Goal: Information Seeking & Learning: Learn about a topic

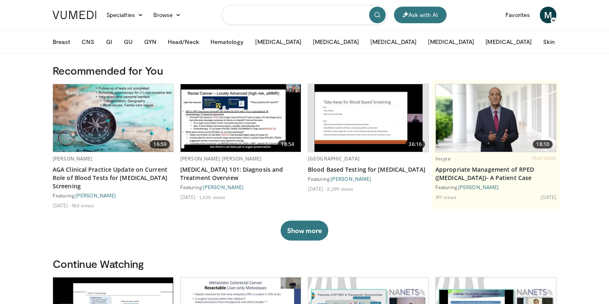
click at [246, 17] on input "Search topics, interventions" at bounding box center [305, 15] width 166 height 20
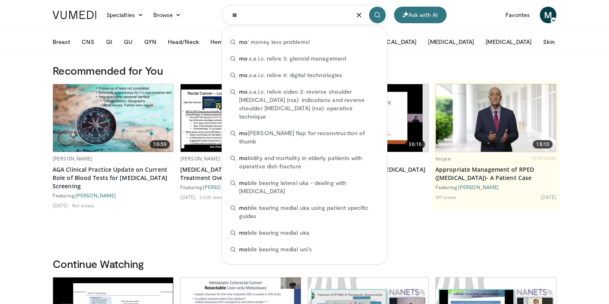
type input "*"
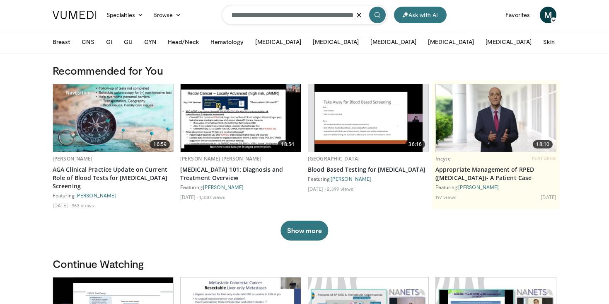
scroll to position [0, 32]
type input "**********"
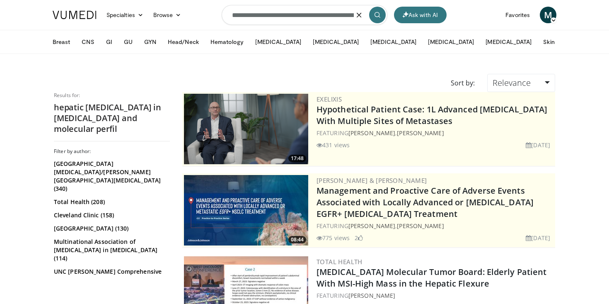
drag, startPoint x: 357, startPoint y: 16, endPoint x: 237, endPoint y: 10, distance: 120.7
click at [236, 11] on input "**********" at bounding box center [305, 15] width 166 height 20
type input "**********"
drag, startPoint x: 264, startPoint y: 17, endPoint x: 226, endPoint y: 11, distance: 38.5
click at [226, 11] on input "**********" at bounding box center [305, 15] width 166 height 20
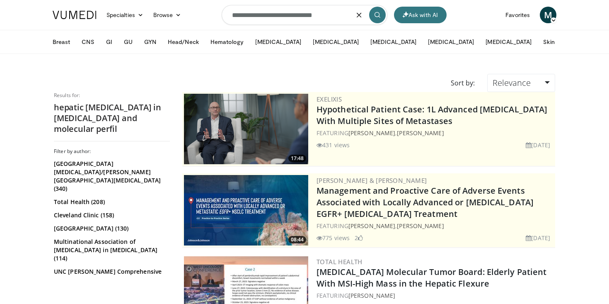
type input "**********"
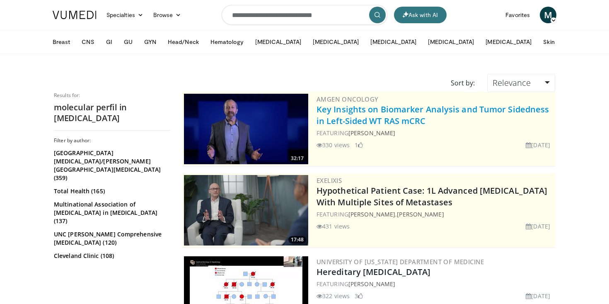
click at [334, 120] on link "Key Insights on Biomarker Analysis and Tumor Sidedness in Left-Sided WT RAS mCRC" at bounding box center [433, 115] width 232 height 23
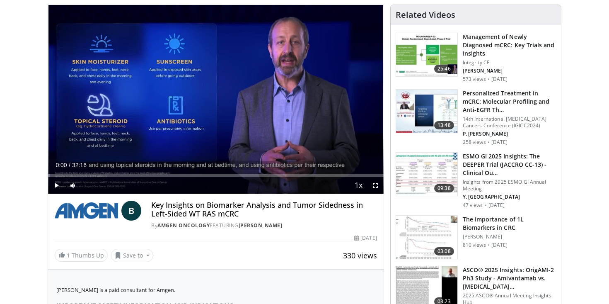
scroll to position [53, 0]
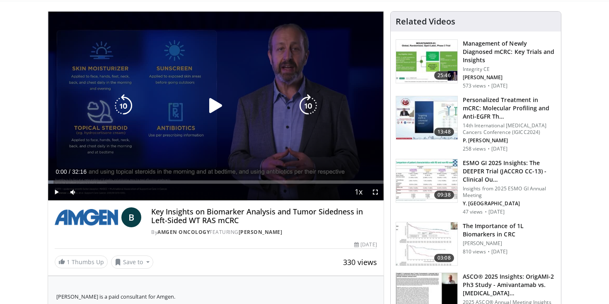
click at [215, 108] on icon "Video Player" at bounding box center [215, 105] width 23 height 23
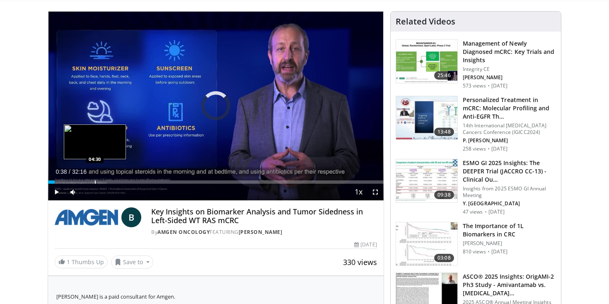
drag, startPoint x: 54, startPoint y: 182, endPoint x: 97, endPoint y: 181, distance: 42.3
click at [96, 181] on div "Progress Bar" at bounding box center [95, 181] width 1 height 3
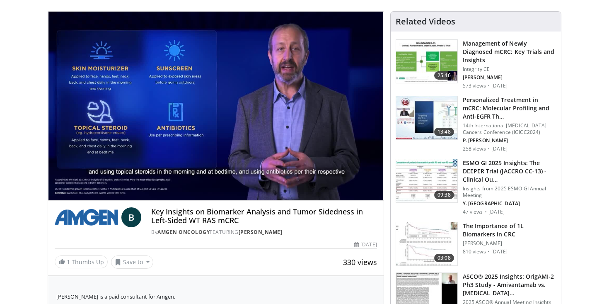
click at [423, 118] on img at bounding box center [426, 117] width 61 height 43
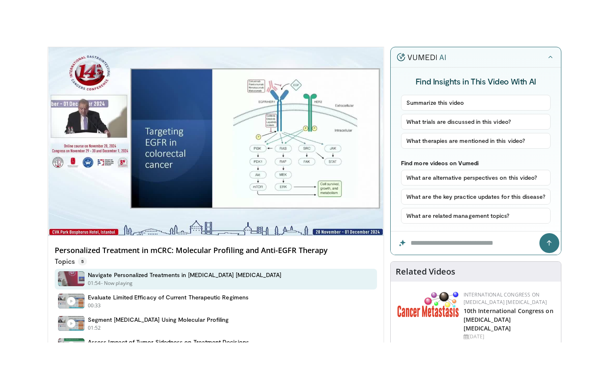
scroll to position [52, 0]
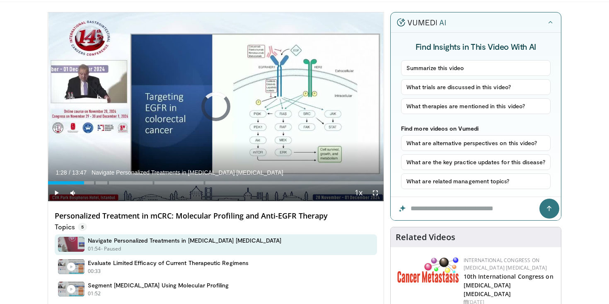
click at [84, 181] on div "Progress Bar" at bounding box center [84, 182] width 1 height 3
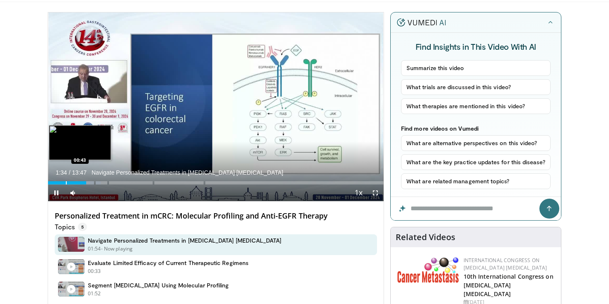
click at [66, 183] on div "Progress Bar" at bounding box center [66, 182] width 1 height 3
click at [63, 183] on div "Progress Bar" at bounding box center [63, 182] width 1 height 3
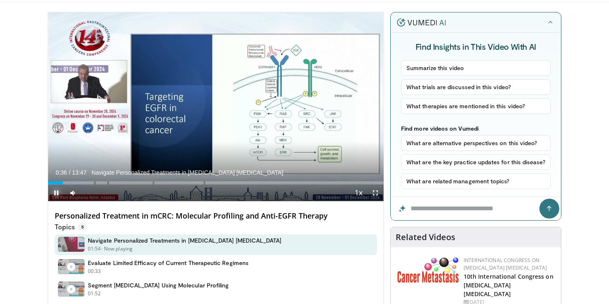
click at [57, 185] on span "Video Player" at bounding box center [56, 192] width 17 height 17
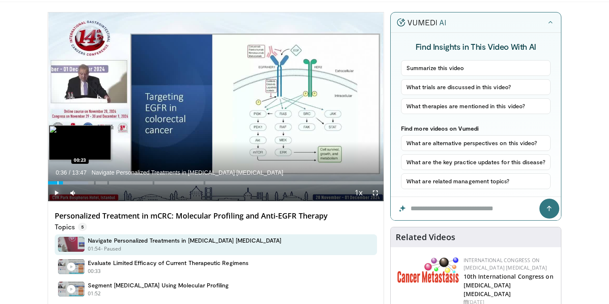
click at [58, 183] on div "Progress Bar" at bounding box center [58, 182] width 1 height 3
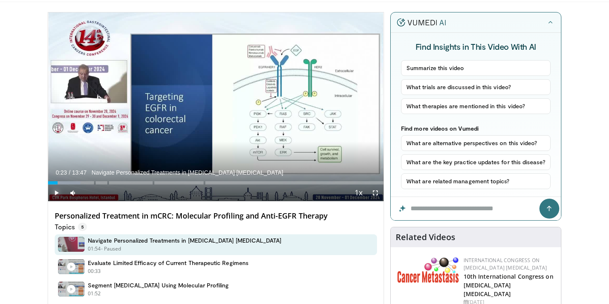
click at [56, 192] on span "Video Player" at bounding box center [56, 192] width 17 height 17
click at [377, 191] on span "Video Player" at bounding box center [375, 192] width 17 height 17
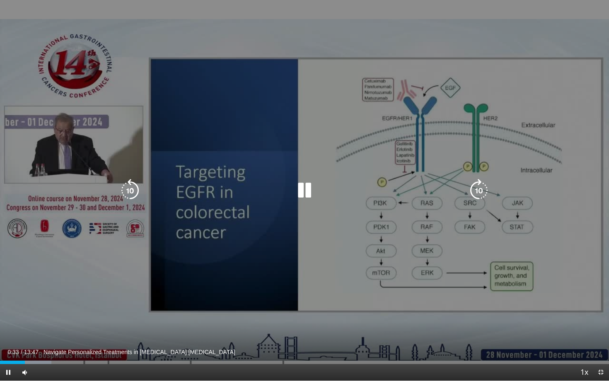
click at [32, 303] on div "10 seconds Tap to unmute" at bounding box center [304, 190] width 609 height 381
click at [60, 291] on div "10 seconds Tap to unmute" at bounding box center [304, 190] width 609 height 381
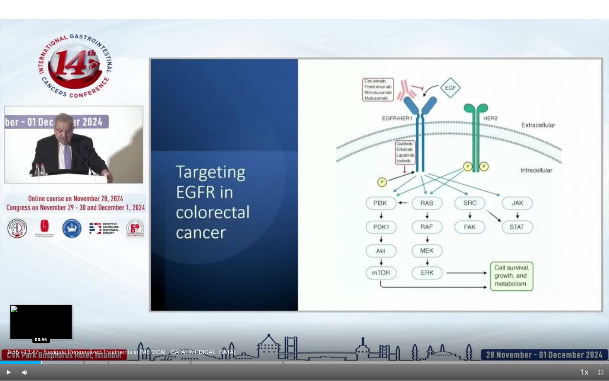
click at [41, 303] on div "Progress Bar" at bounding box center [41, 362] width 1 height 3
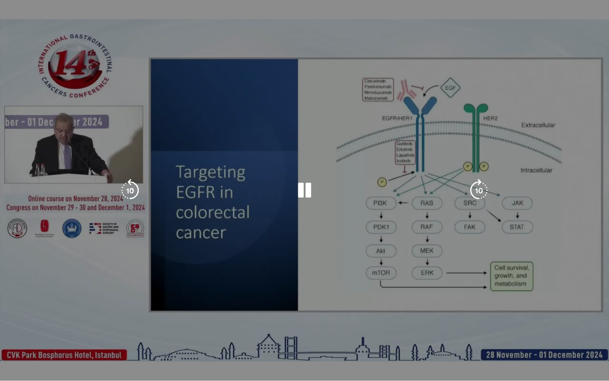
click at [48, 303] on div "10 seconds Tap to unmute" at bounding box center [304, 190] width 609 height 381
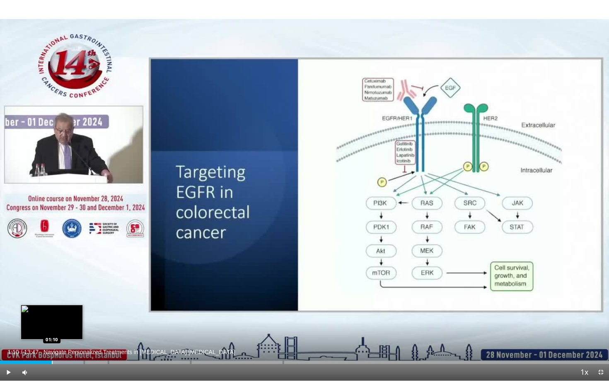
click at [52, 303] on div "Progress Bar" at bounding box center [52, 362] width 1 height 3
click at [57, 303] on div "Progress Bar" at bounding box center [57, 362] width 1 height 3
click at [65, 303] on div "Progress Bar" at bounding box center [65, 362] width 1 height 3
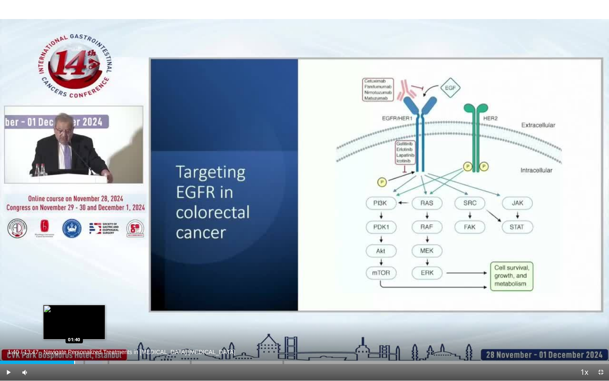
click at [74, 303] on div "Progress Bar" at bounding box center [74, 362] width 1 height 3
click at [84, 303] on div "Loaded : 20.38% 01:53 01:53" at bounding box center [304, 360] width 609 height 8
click at [89, 303] on div "Progress Bar" at bounding box center [89, 362] width 1 height 3
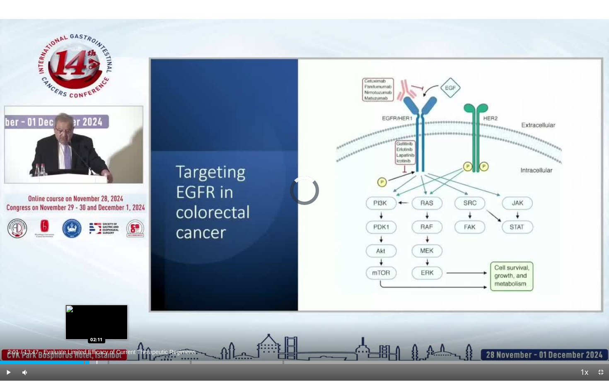
click at [97, 303] on div "Progress Bar" at bounding box center [97, 362] width 1 height 3
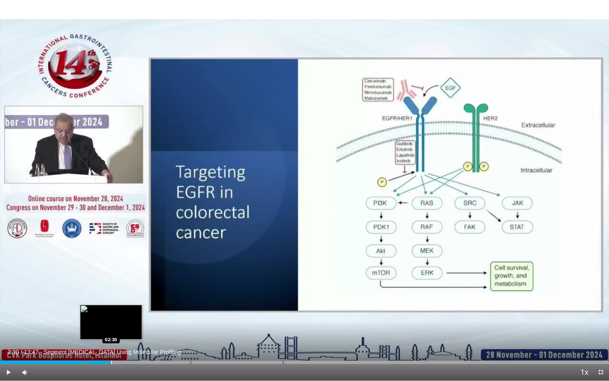
click at [111, 303] on div "Progress Bar" at bounding box center [111, 362] width 1 height 3
click at [117, 303] on div "Progress Bar" at bounding box center [117, 362] width 1 height 3
click at [123, 303] on div "Progress Bar" at bounding box center [123, 362] width 1 height 3
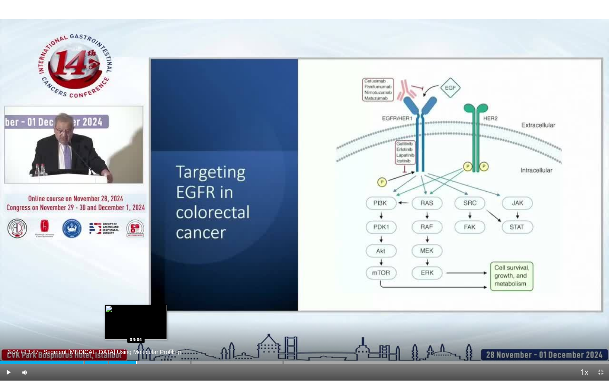
click at [136, 303] on div "Progress Bar" at bounding box center [136, 362] width 1 height 3
click at [143, 303] on div "Progress Bar" at bounding box center [143, 362] width 1 height 3
click at [7, 303] on span "Video Player" at bounding box center [8, 372] width 17 height 17
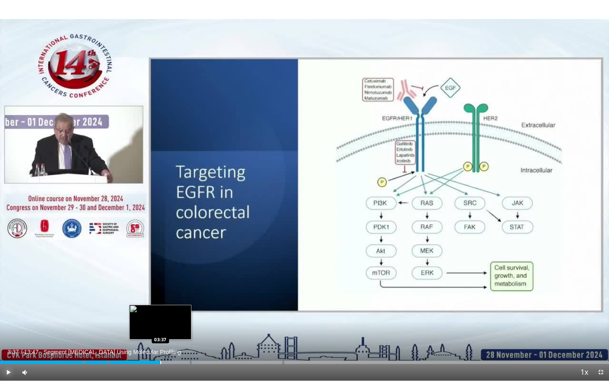
click at [160, 303] on div "Progress Bar" at bounding box center [160, 362] width 1 height 3
click at [170, 303] on div "Loaded : 32.65% 03:38 03:50" at bounding box center [304, 360] width 609 height 8
click at [8, 303] on span "Video Player" at bounding box center [8, 372] width 17 height 17
